Goal: Task Accomplishment & Management: Complete application form

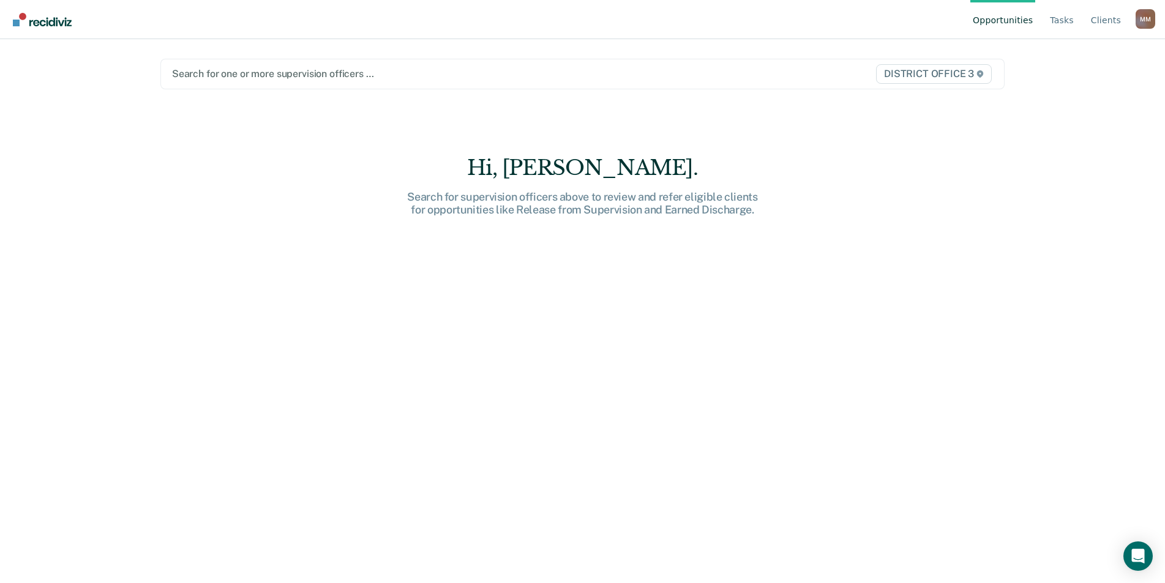
click at [248, 75] on div at bounding box center [459, 74] width 574 height 14
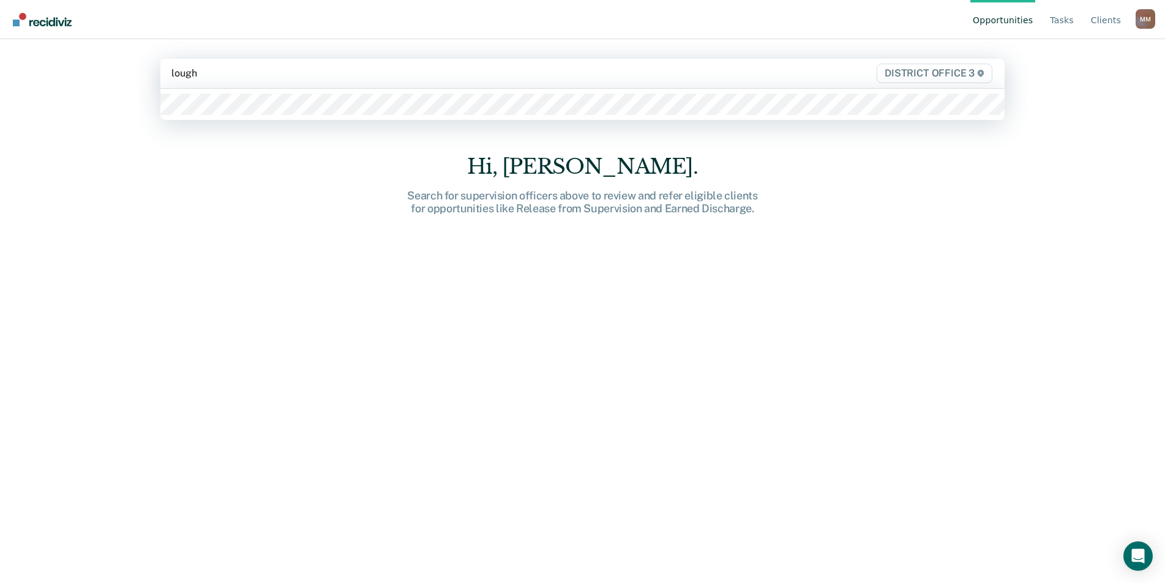
type input "lough"
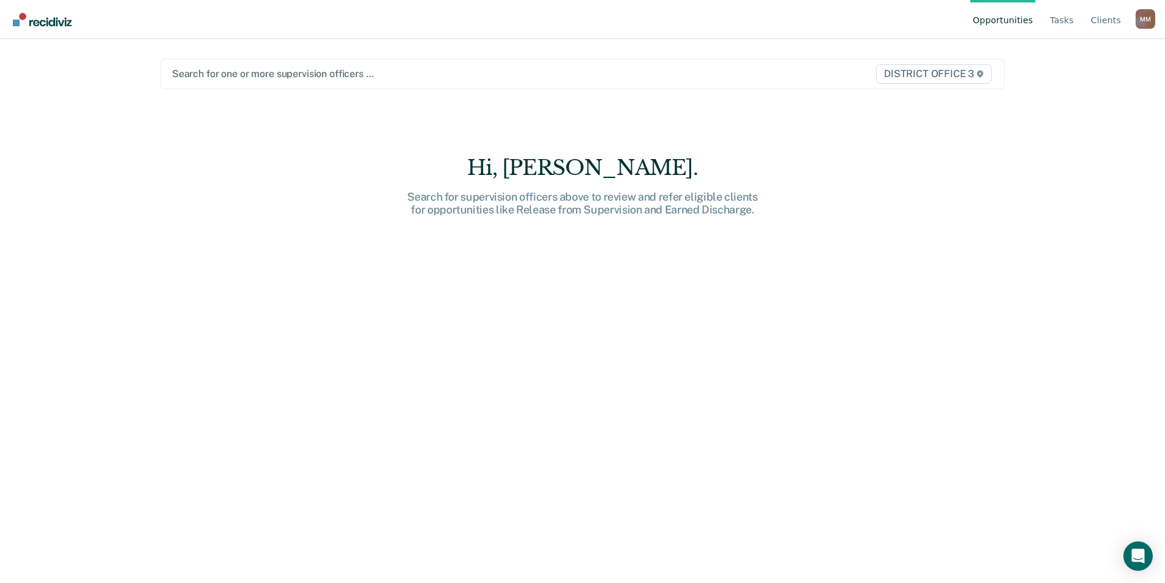
click at [239, 121] on main "Search for one or more supervision officers … DISTRICT OFFICE 3 Hi, Mona. Searc…" at bounding box center [582, 296] width 873 height 515
click at [242, 77] on div at bounding box center [459, 74] width 574 height 14
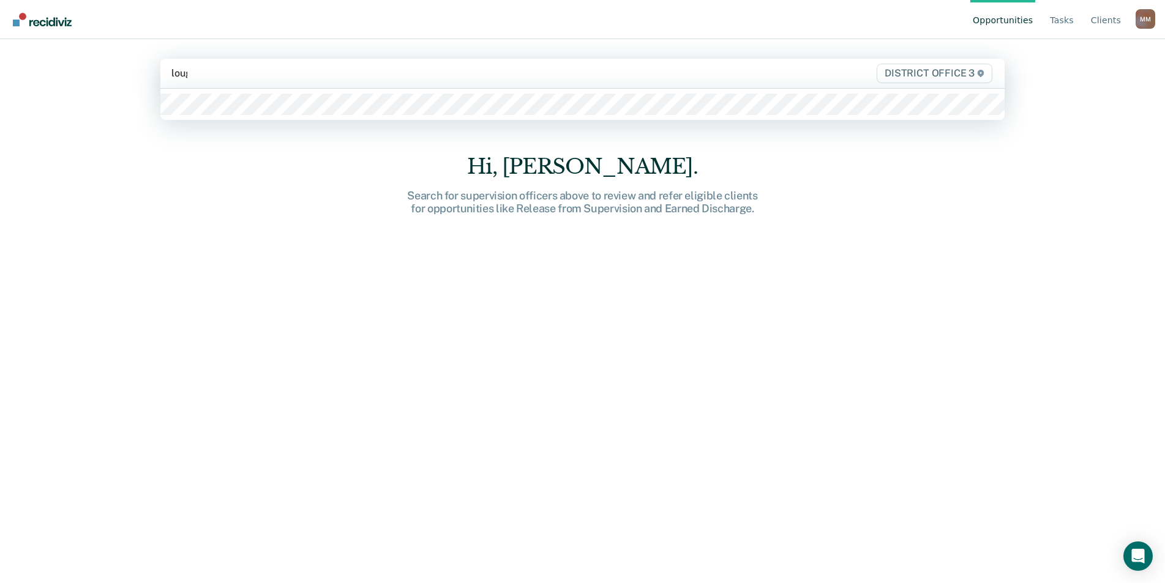
type input "lough"
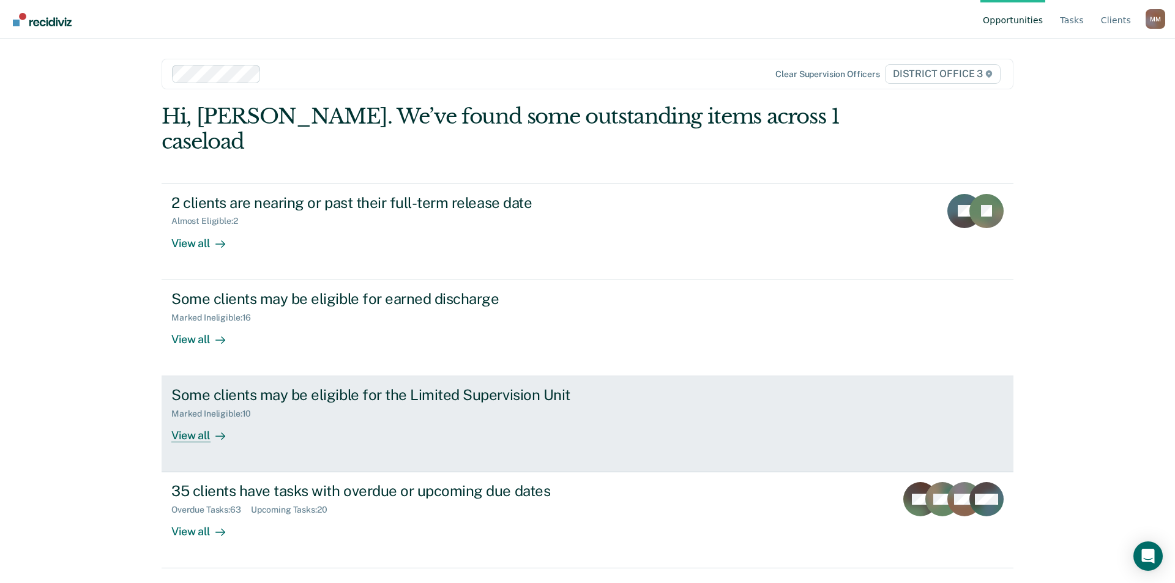
click at [195, 420] on link "Some clients may be eligible for the Limited Supervision Unit Marked Ineligible…" at bounding box center [588, 424] width 852 height 96
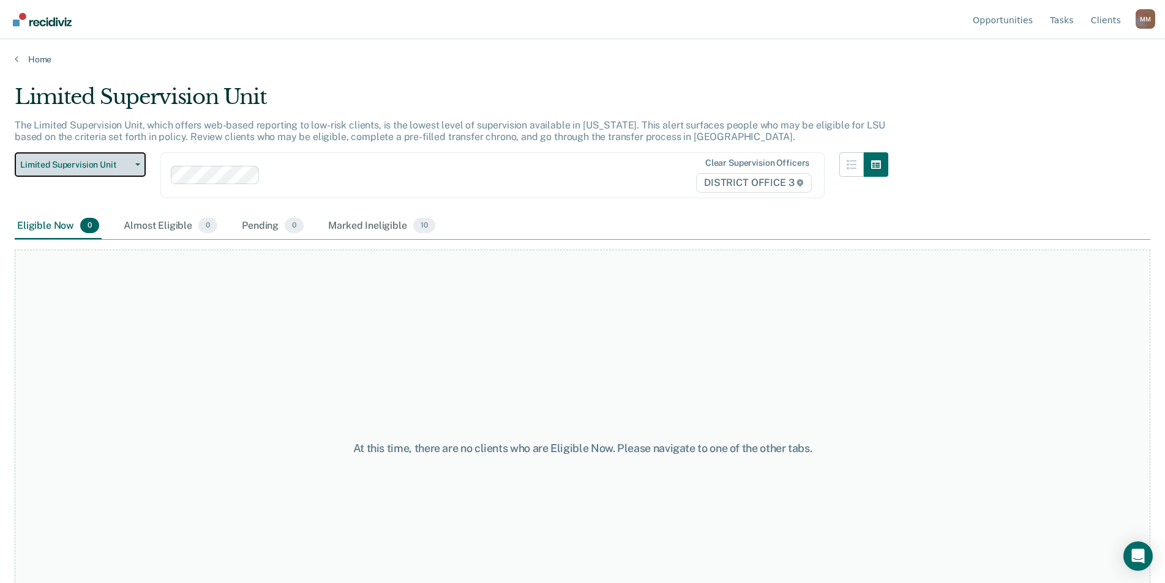
click at [138, 164] on icon "button" at bounding box center [137, 164] width 5 height 2
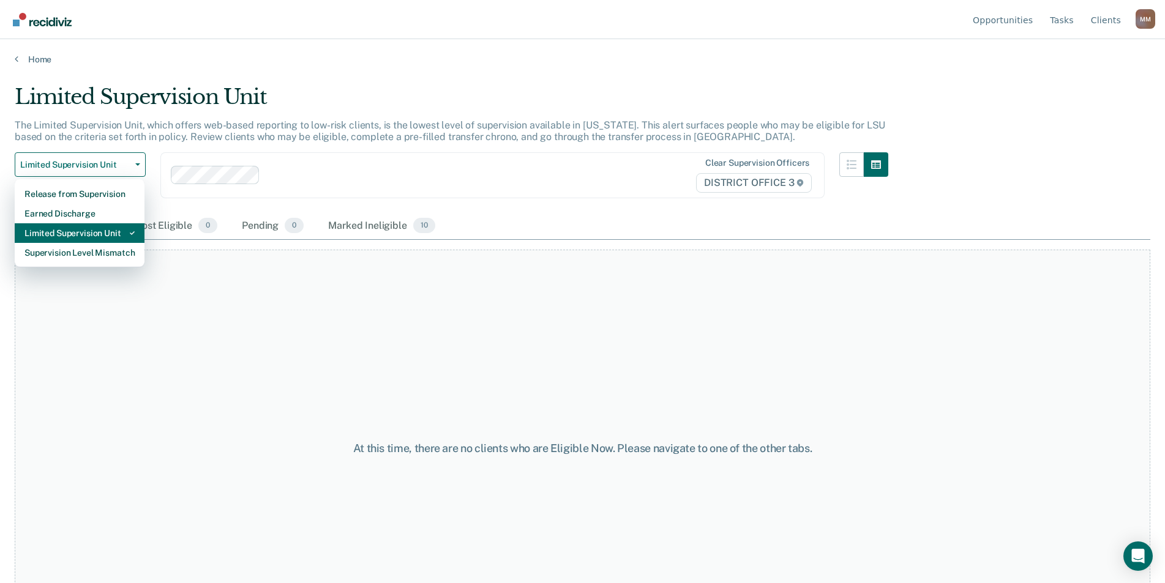
click at [122, 234] on div "Limited Supervision Unit" at bounding box center [79, 233] width 110 height 20
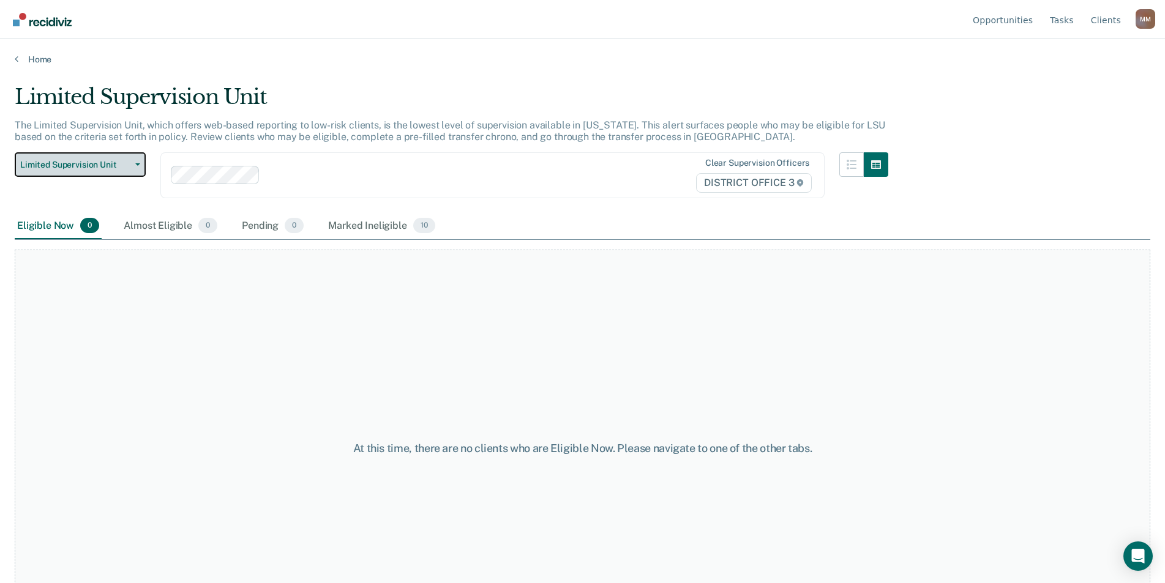
click at [138, 169] on button "Limited Supervision Unit" at bounding box center [80, 164] width 131 height 24
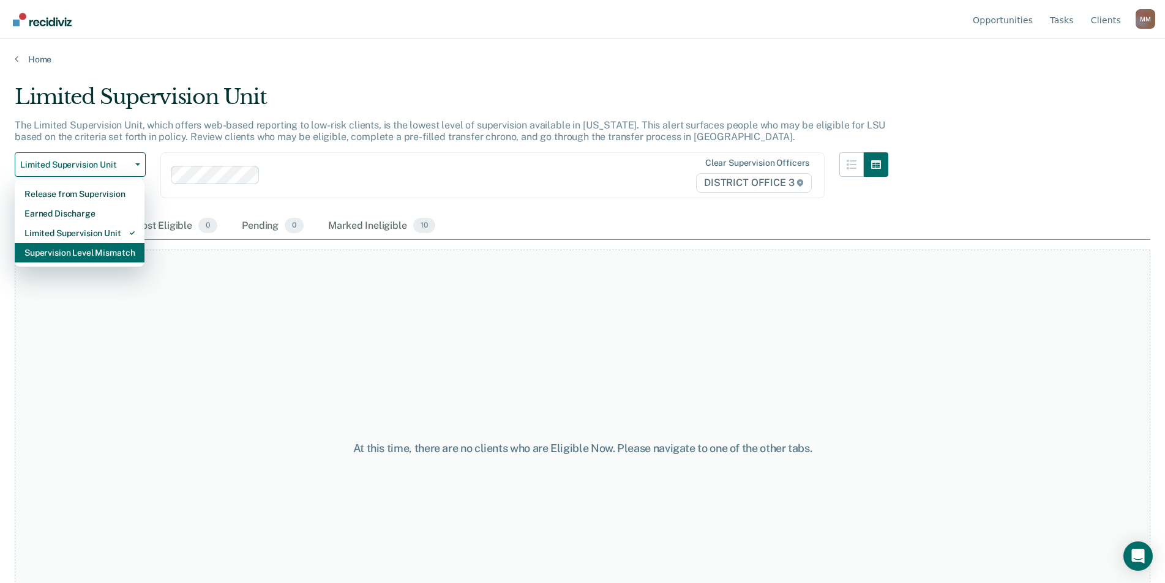
click at [125, 259] on div "Supervision Level Mismatch" at bounding box center [79, 253] width 110 height 20
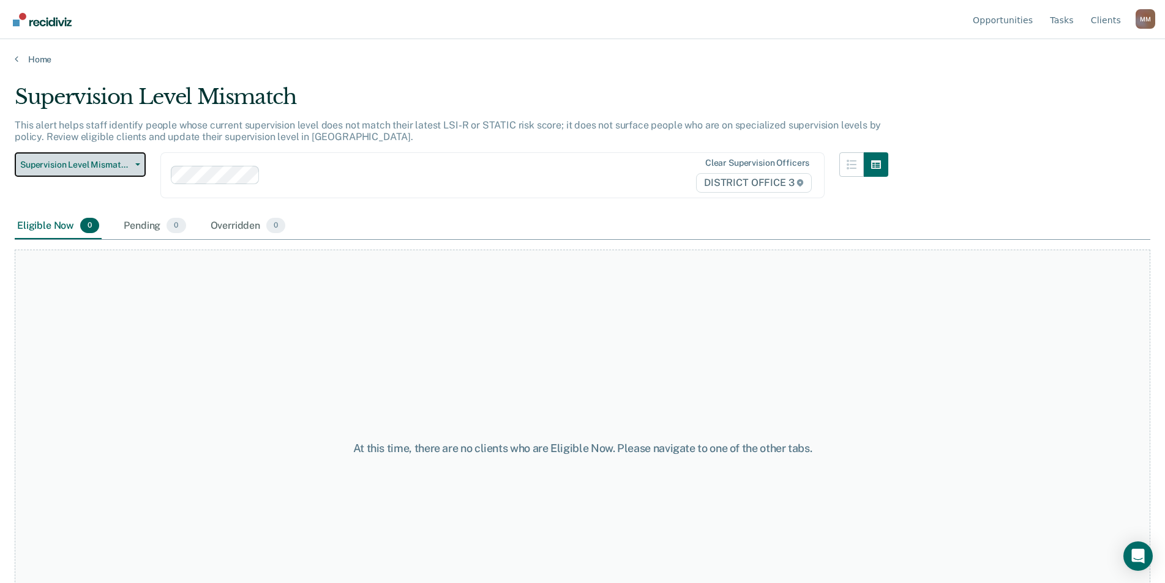
click at [128, 166] on span "Supervision Level Mismatch" at bounding box center [75, 165] width 110 height 10
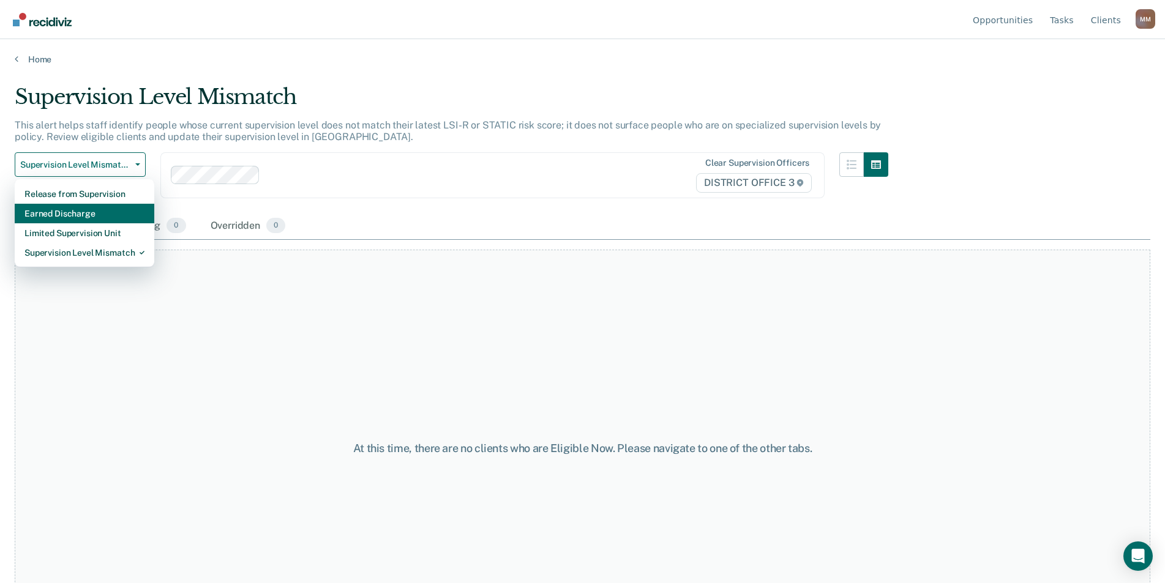
click at [111, 211] on div "Earned Discharge" at bounding box center [84, 214] width 120 height 20
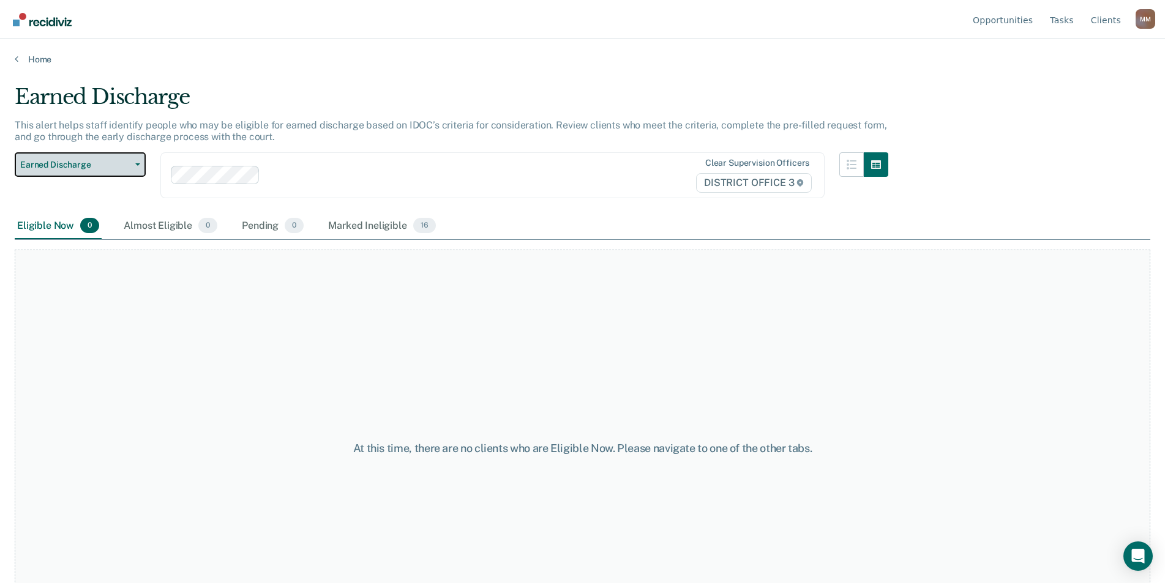
click at [141, 164] on button "Earned Discharge" at bounding box center [80, 164] width 131 height 24
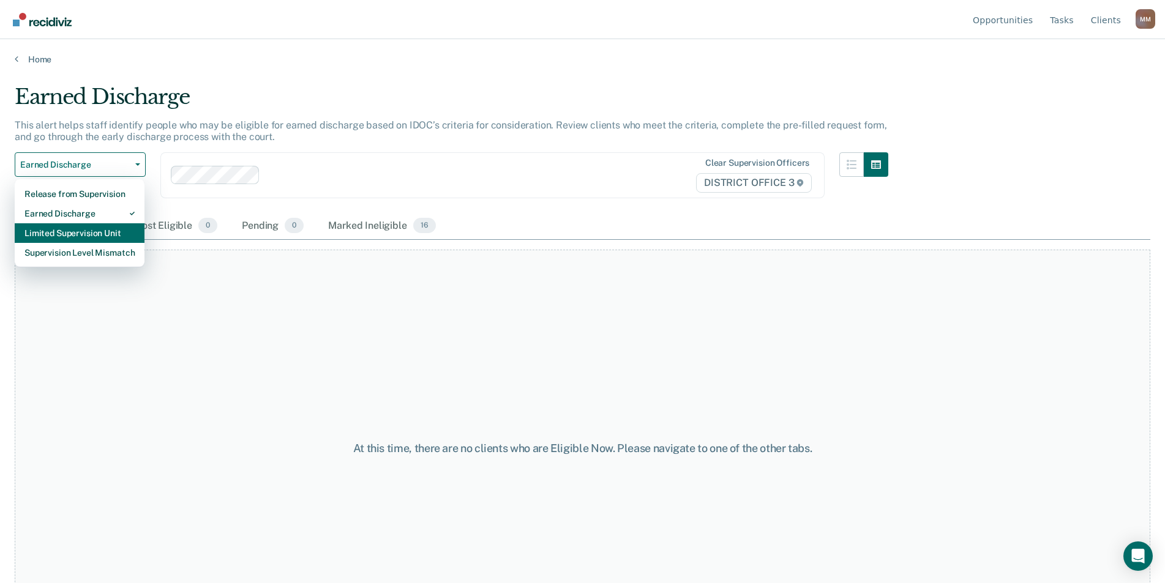
click at [113, 236] on div "Limited Supervision Unit" at bounding box center [79, 233] width 110 height 20
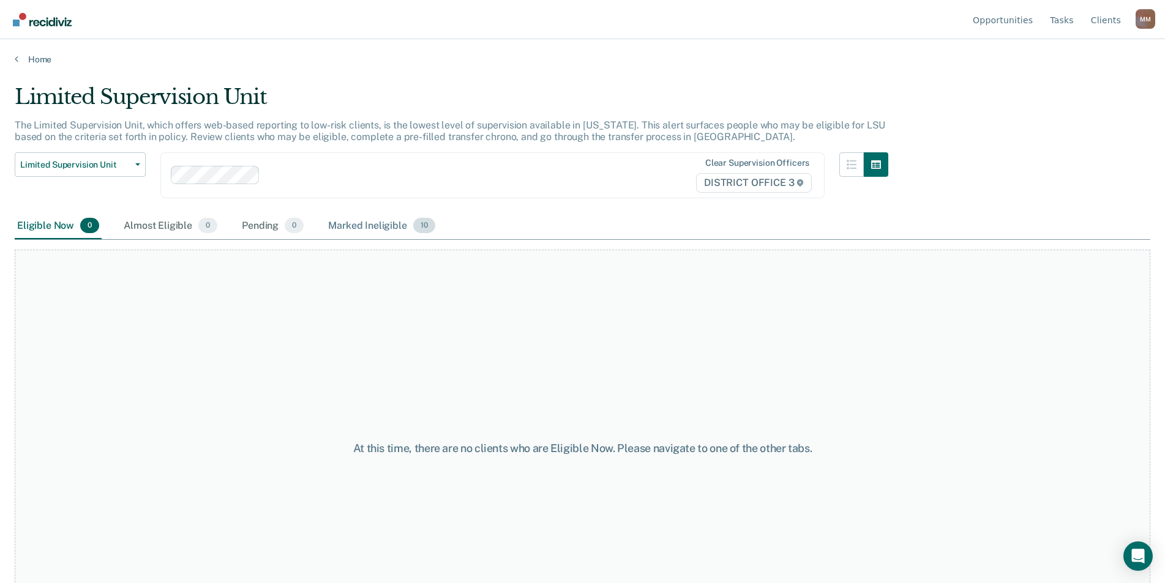
click at [374, 221] on div "Marked Ineligible 10" at bounding box center [381, 226] width 111 height 27
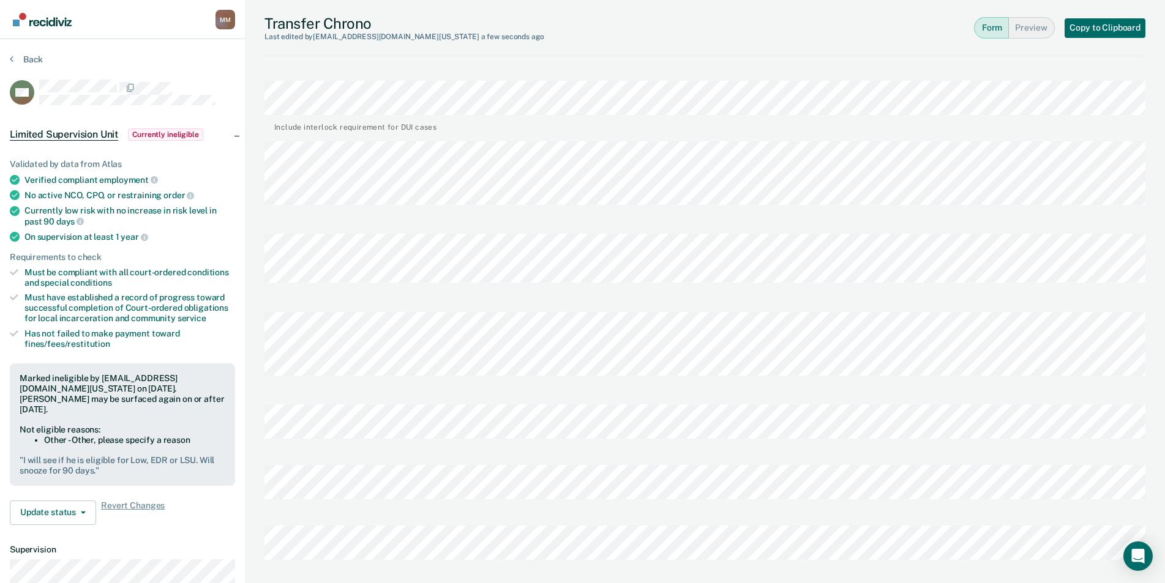
click at [468, 517] on div at bounding box center [704, 546] width 881 height 61
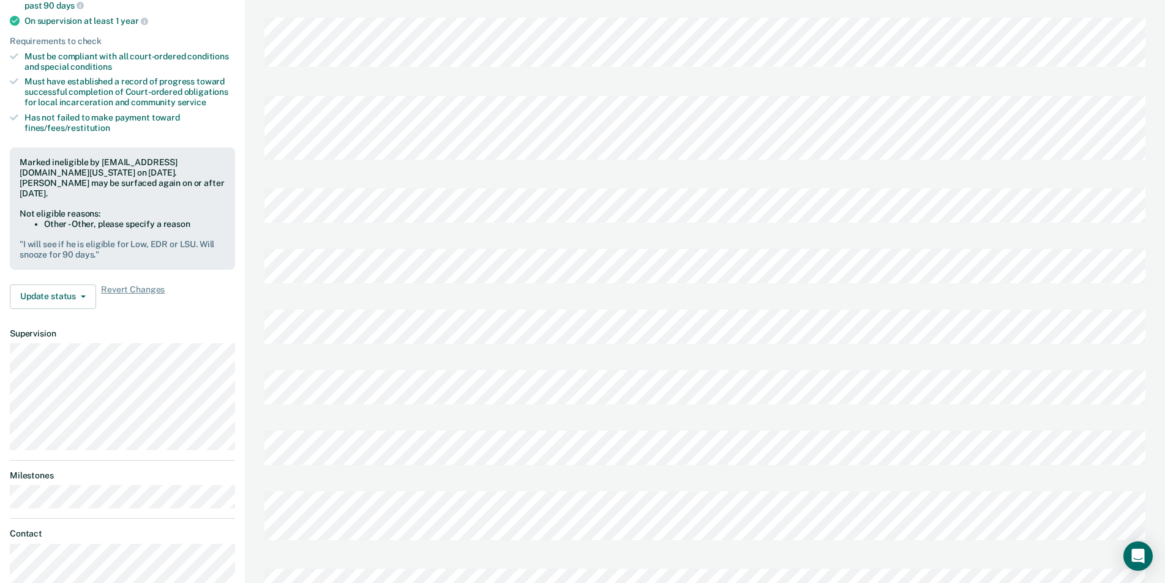
scroll to position [245, 0]
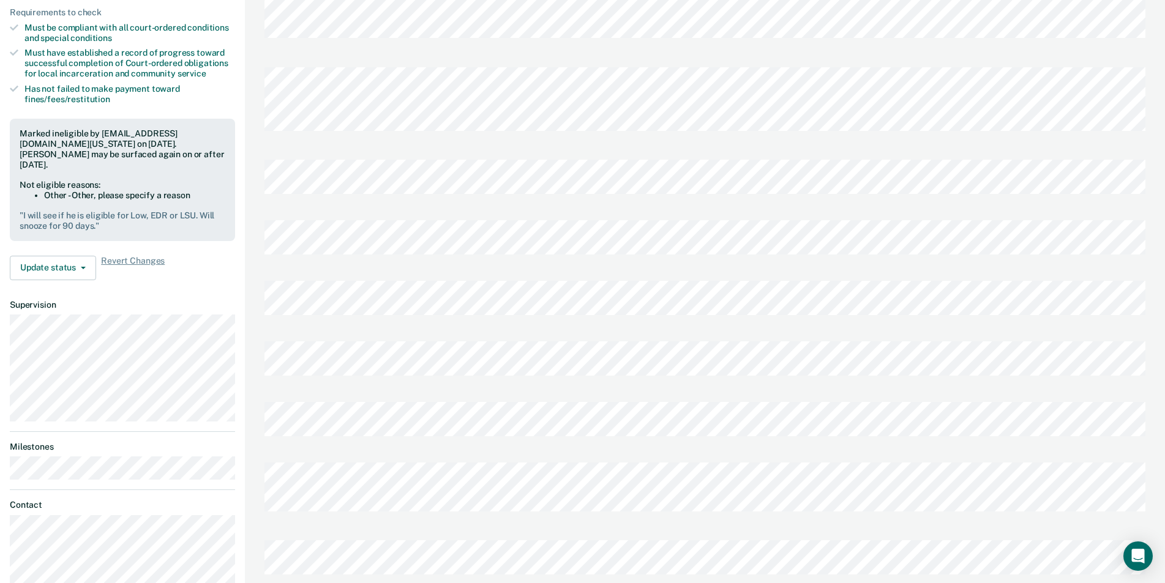
click at [465, 531] on div at bounding box center [704, 561] width 881 height 61
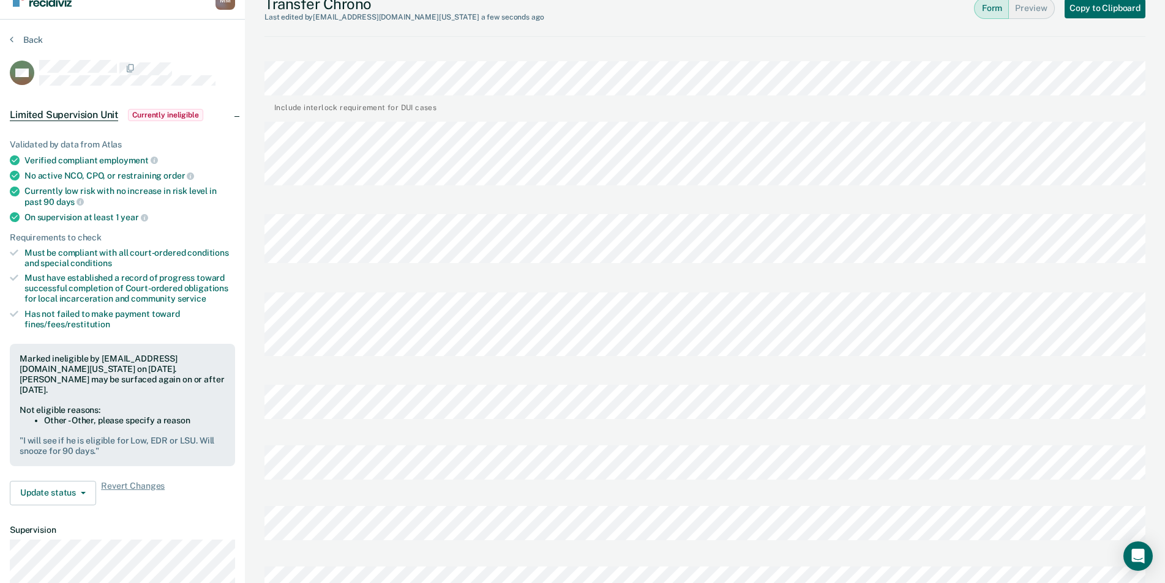
scroll to position [0, 0]
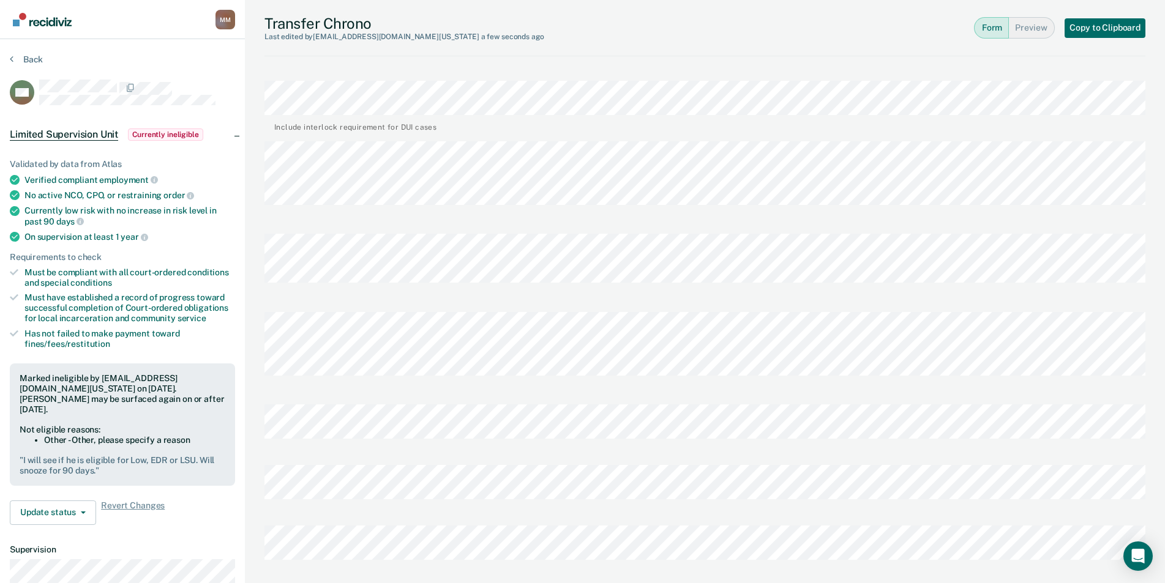
click at [480, 455] on div at bounding box center [704, 485] width 881 height 61
click at [263, 330] on div "Transfer Chrono Last edited by monamart@idoc.idaho.gov a few seconds ago Form P…" at bounding box center [705, 527] width 920 height 1054
click at [263, 347] on div "Transfer Chrono Last edited by monamart@idoc.idaho.gov a few seconds ago Form P…" at bounding box center [705, 527] width 920 height 1054
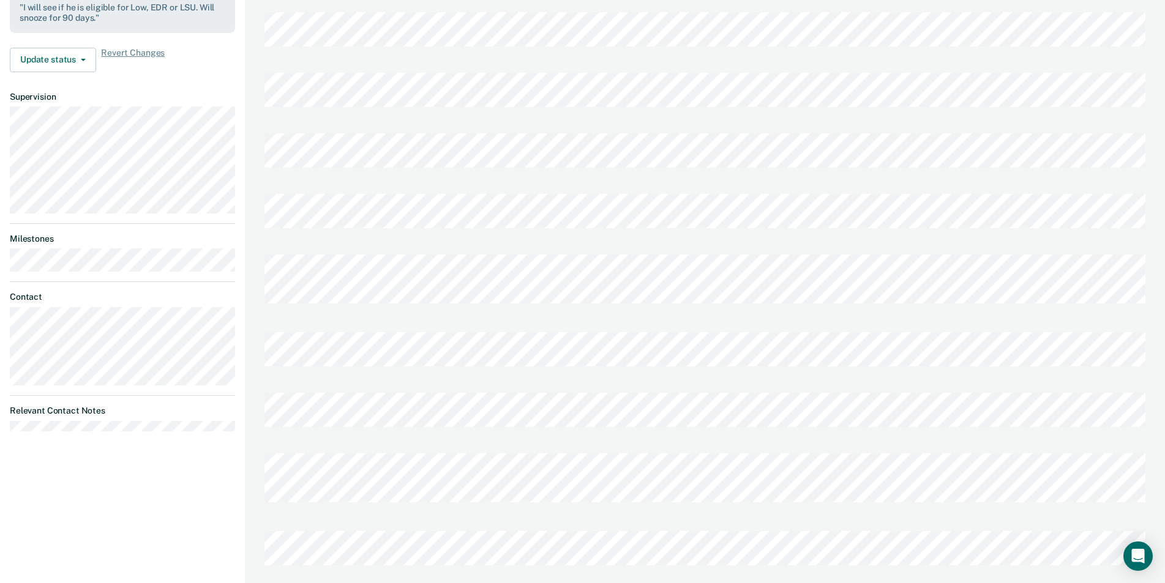
scroll to position [458, 0]
click at [260, 541] on div "Transfer Chrono Last edited by monamart@idoc.idaho.gov a few seconds ago Form P…" at bounding box center [705, 69] width 920 height 1054
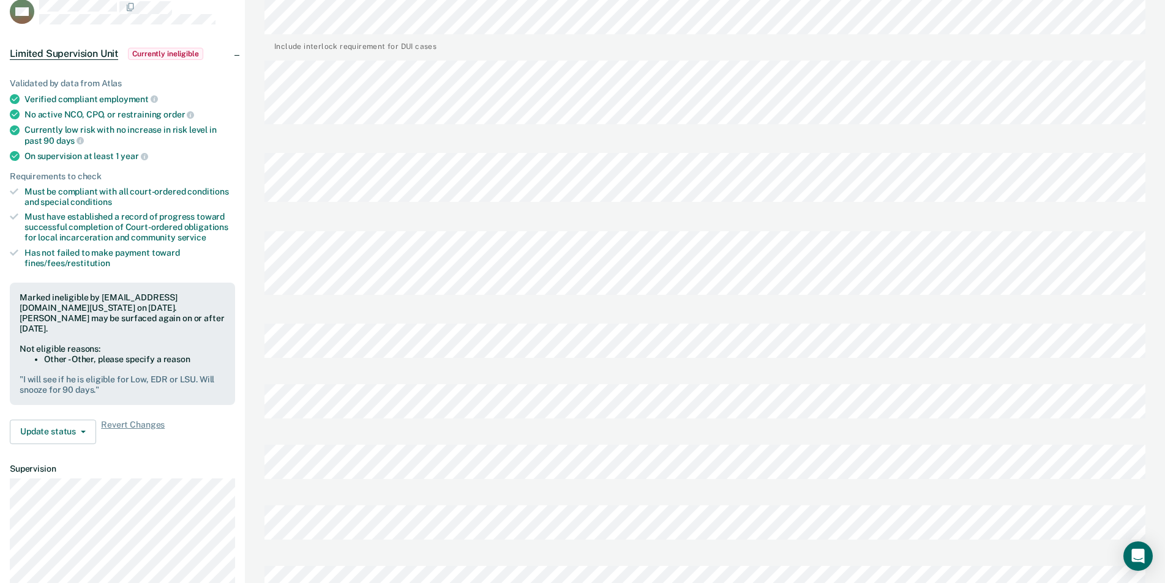
scroll to position [0, 0]
